Goal: Browse casually

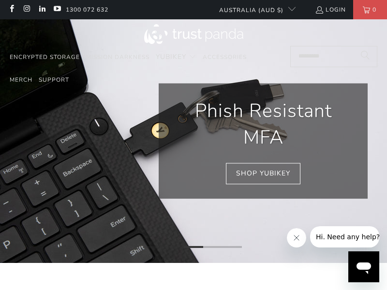
scroll to position [0, 728]
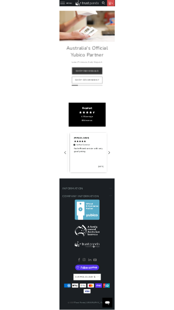
scroll to position [0, 377]
